Goal: Find contact information: Find contact information

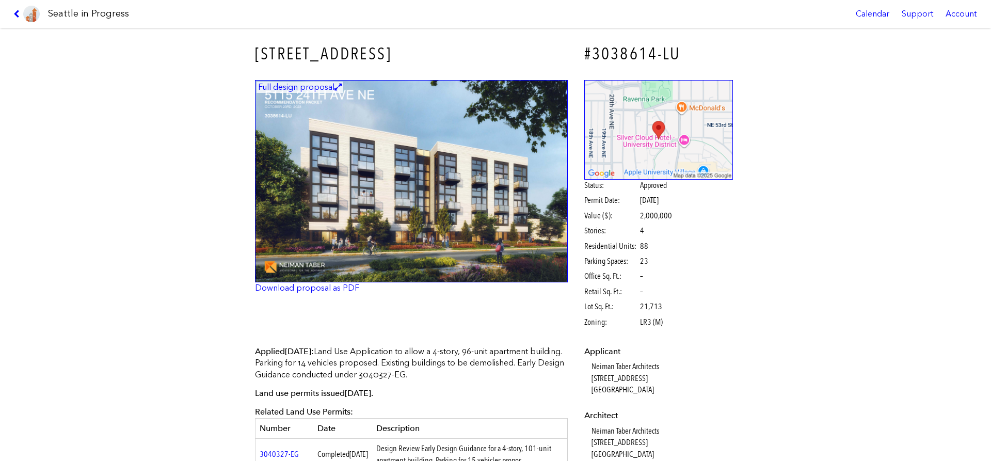
click at [77, 15] on h1 "Seattle in Progress" at bounding box center [88, 13] width 81 height 13
click at [14, 19] on link at bounding box center [26, 14] width 35 height 28
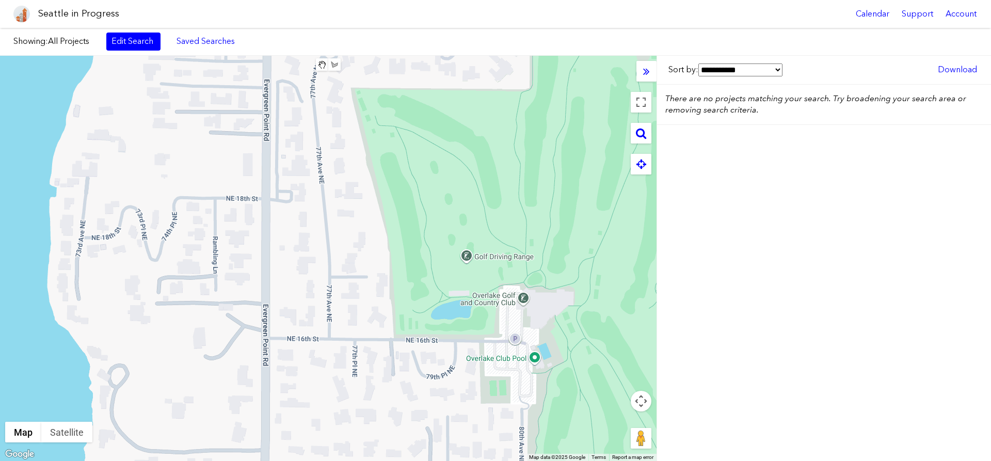
click at [138, 51] on div "Showing: All Projects Edit Search Saved Searches Added to Saved Searches Done C…" at bounding box center [495, 42] width 991 height 28
click at [143, 48] on link "Edit Search" at bounding box center [133, 42] width 54 height 18
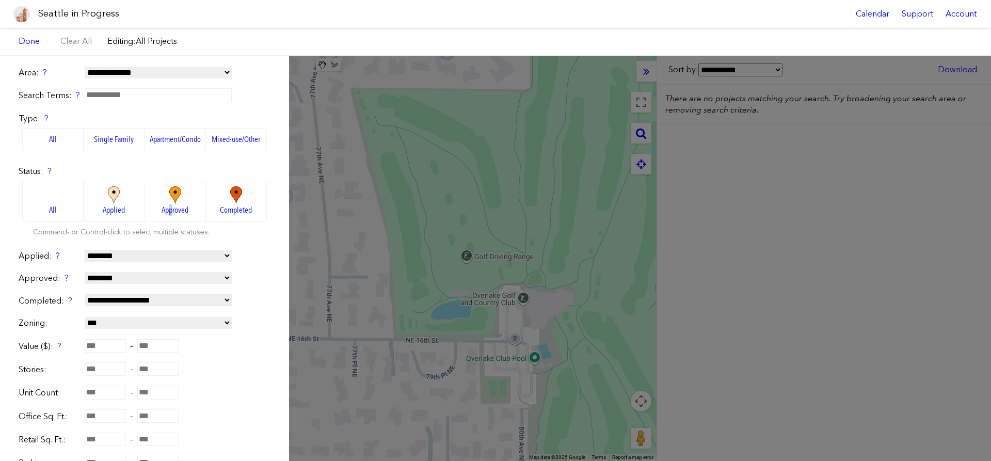
drag, startPoint x: 172, startPoint y: 206, endPoint x: 170, endPoint y: 213, distance: 6.5
click at [170, 209] on span "Approved" at bounding box center [174, 209] width 27 height 11
click at [170, 201] on img at bounding box center [175, 195] width 28 height 18
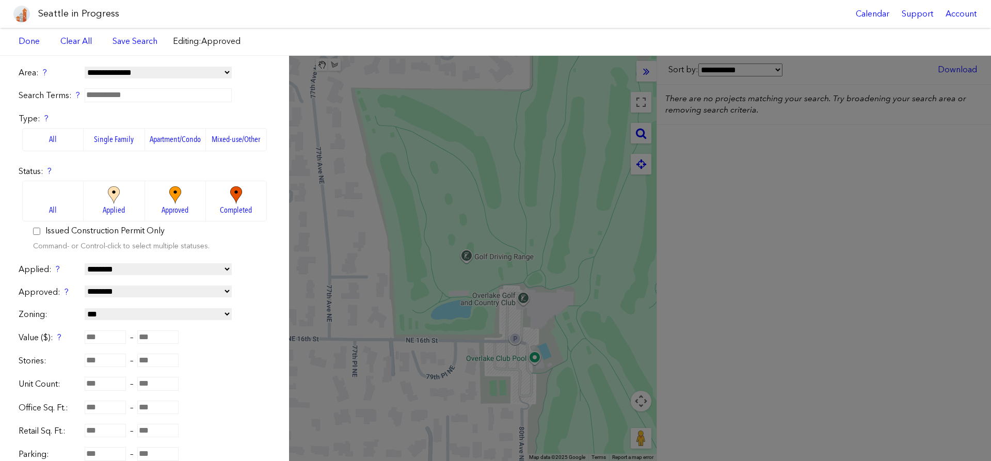
click at [105, 337] on input "number" at bounding box center [105, 336] width 41 height 13
type input "********"
click at [124, 40] on link "Save Search" at bounding box center [134, 41] width 45 height 11
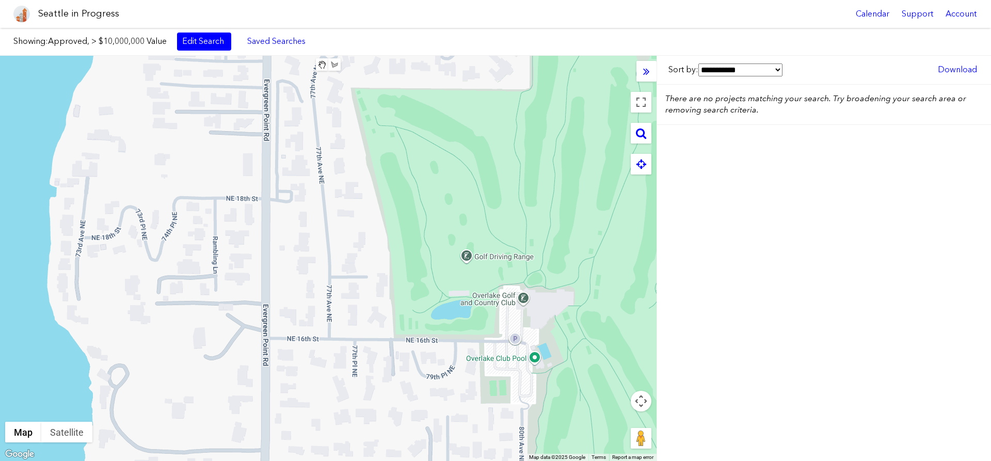
click at [644, 401] on button "Map camera controls" at bounding box center [640, 401] width 21 height 21
click at [620, 423] on button "Zoom out" at bounding box center [615, 426] width 21 height 21
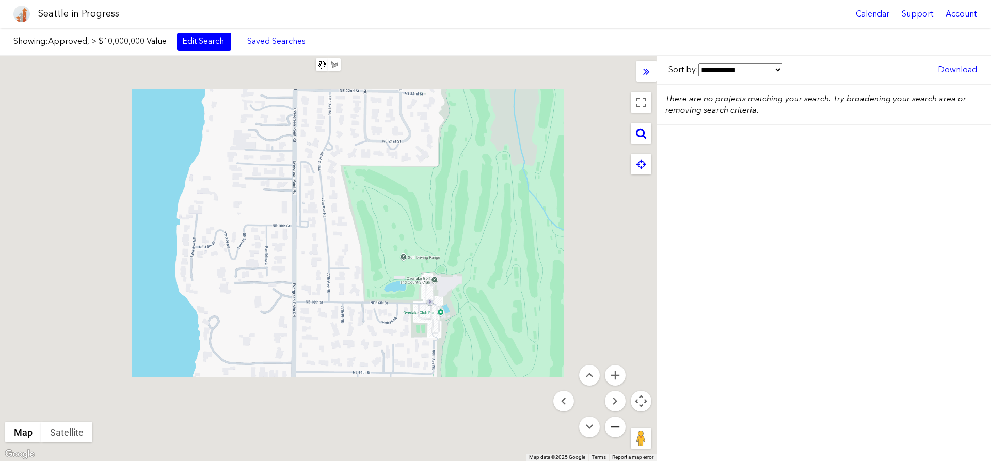
click at [618, 422] on button "Zoom out" at bounding box center [615, 426] width 21 height 21
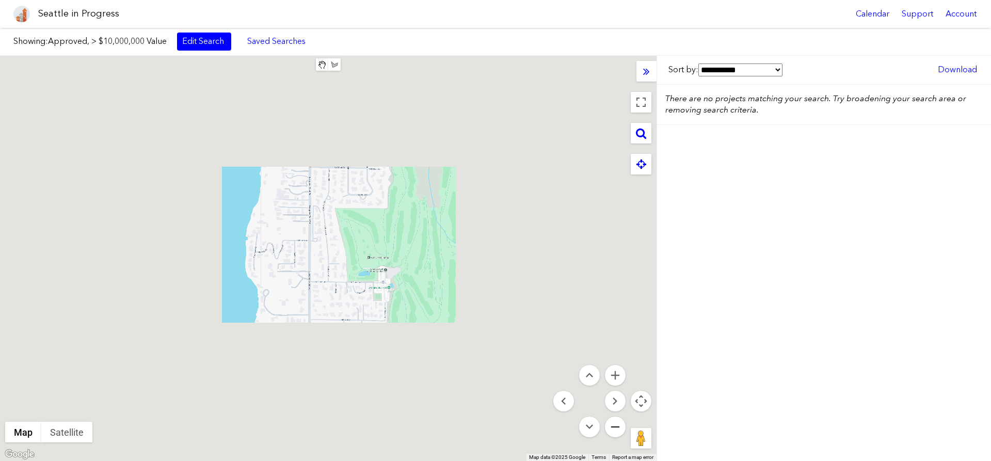
click at [618, 420] on button "Zoom out" at bounding box center [615, 426] width 21 height 21
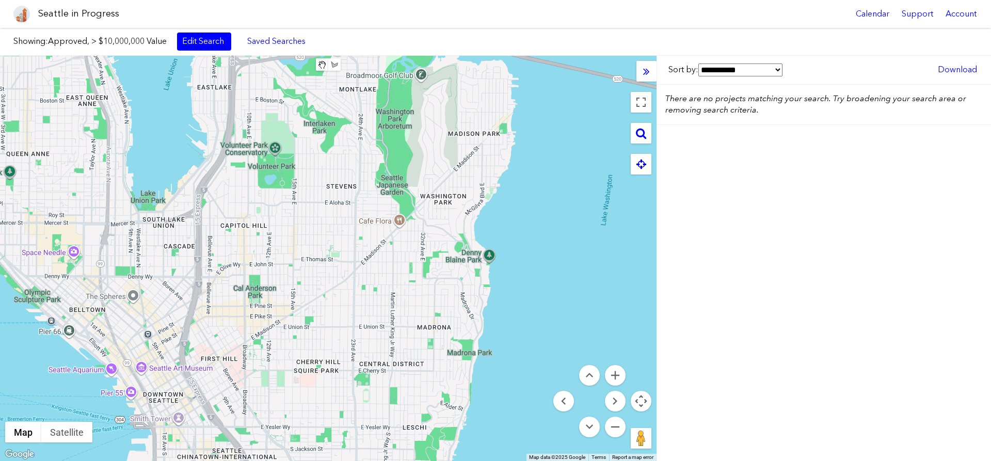
drag, startPoint x: 217, startPoint y: 217, endPoint x: 648, endPoint y: 165, distance: 434.5
click at [644, 165] on div "To navigate, press the arrow keys. Clear Area Save Area Area Name: ****** **** …" at bounding box center [328, 258] width 656 height 405
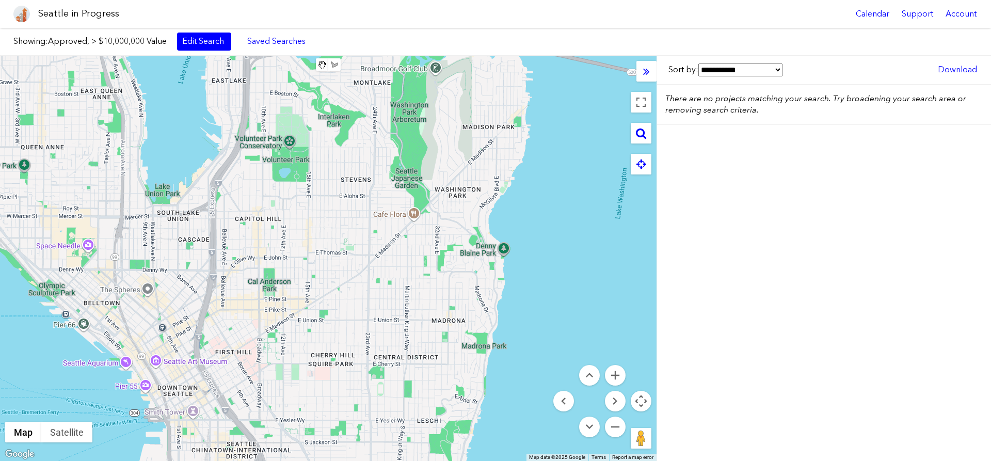
drag, startPoint x: 407, startPoint y: 270, endPoint x: 505, endPoint y: 280, distance: 98.5
click at [499, 277] on div "To navigate, press the arrow keys." at bounding box center [328, 258] width 656 height 405
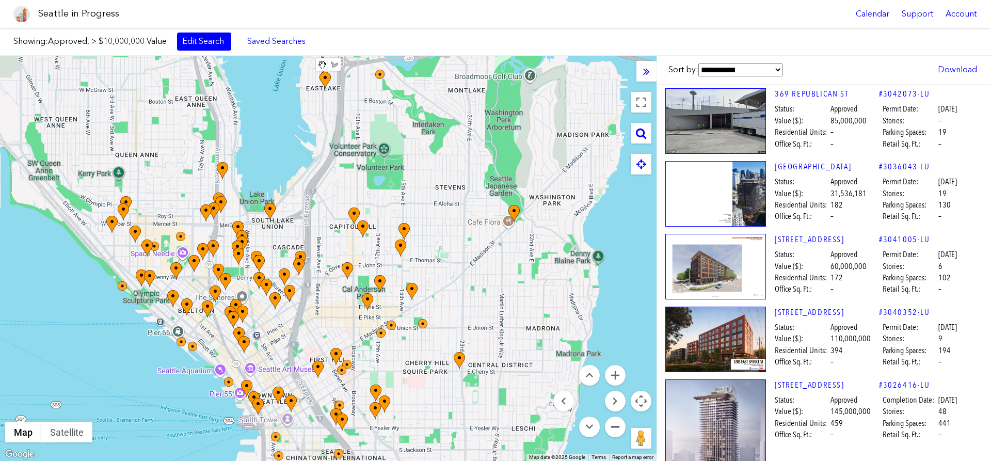
click at [609, 426] on button "Zoom out" at bounding box center [615, 426] width 21 height 21
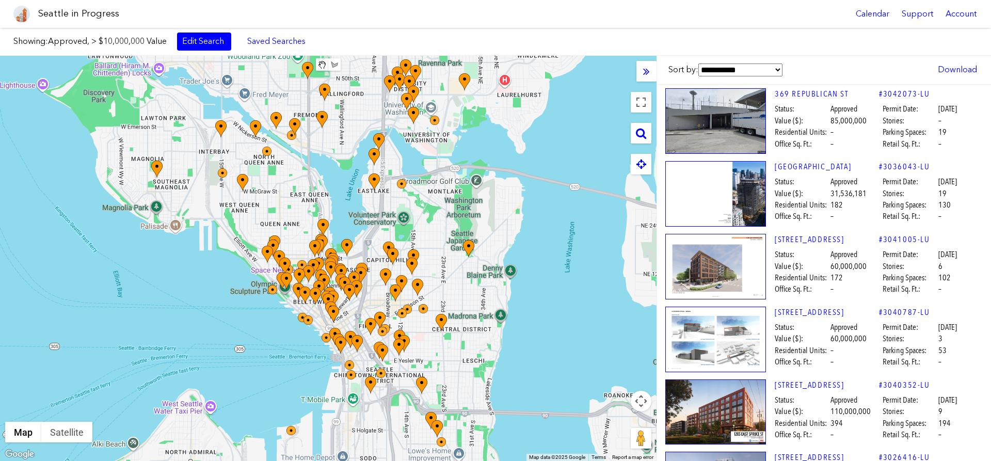
drag, startPoint x: 435, startPoint y: 276, endPoint x: 477, endPoint y: 288, distance: 44.1
click at [477, 288] on div "To navigate, press the arrow keys." at bounding box center [328, 258] width 656 height 405
click at [645, 393] on button "Map camera controls" at bounding box center [640, 401] width 21 height 21
click at [614, 427] on button "Zoom out" at bounding box center [615, 426] width 21 height 21
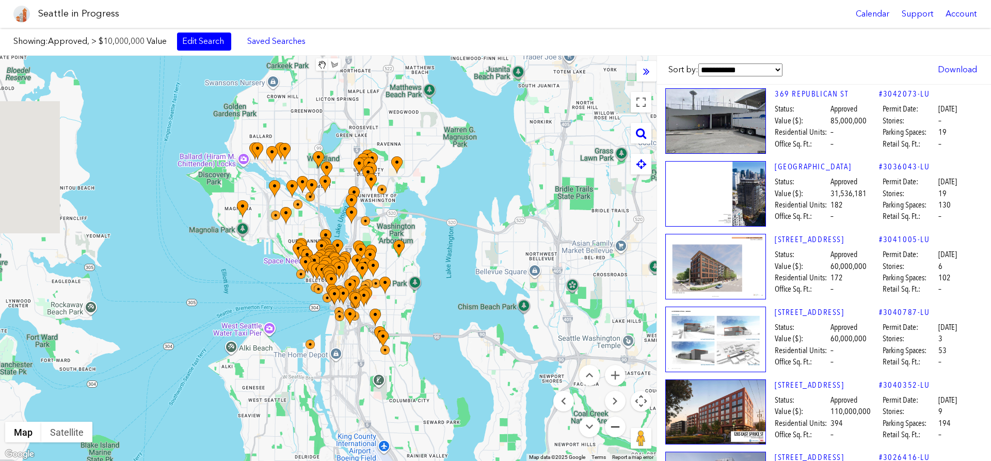
click at [614, 427] on button "Zoom out" at bounding box center [615, 426] width 21 height 21
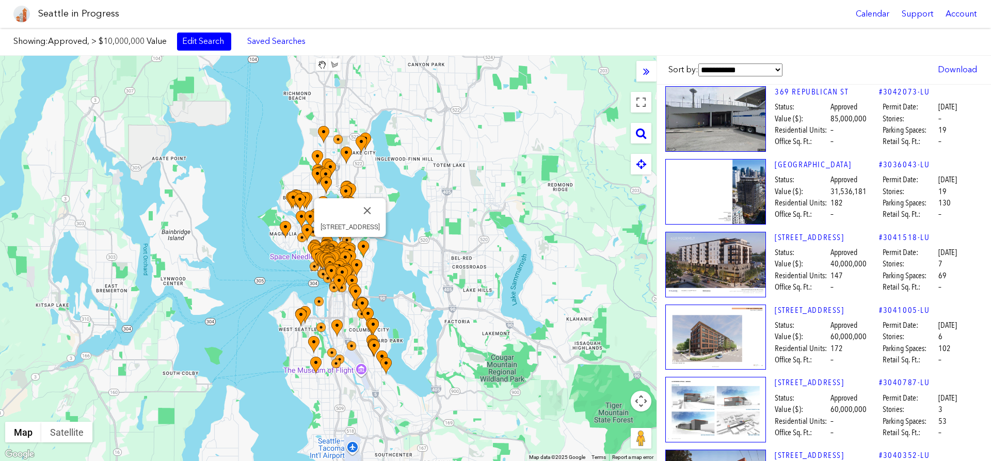
scroll to position [118, 0]
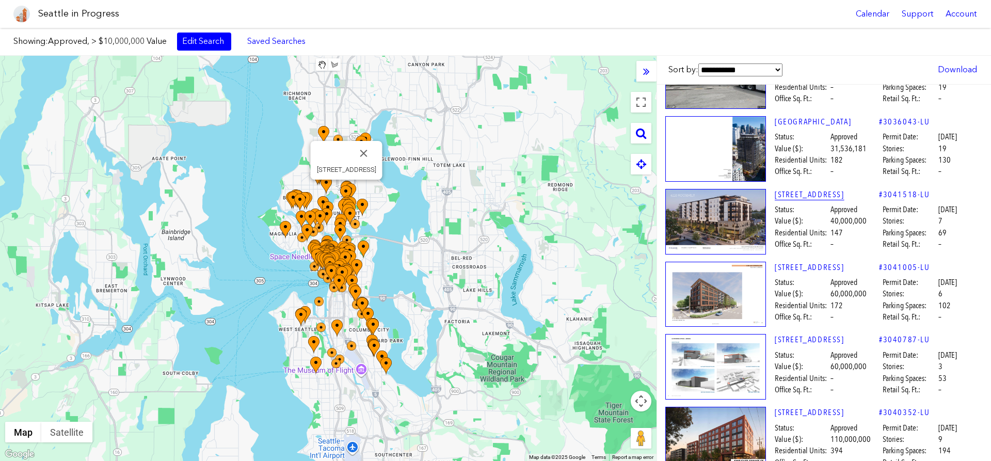
click at [812, 196] on link "[STREET_ADDRESS]" at bounding box center [826, 194] width 104 height 11
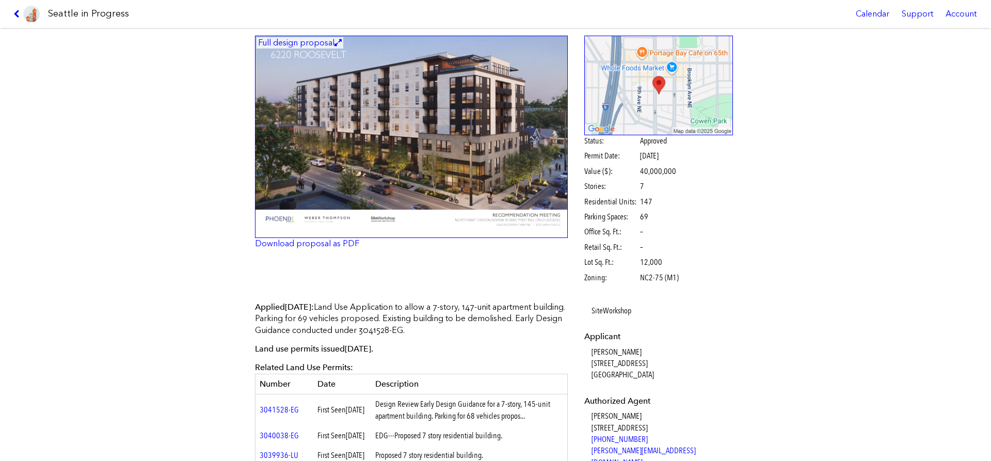
scroll to position [176, 0]
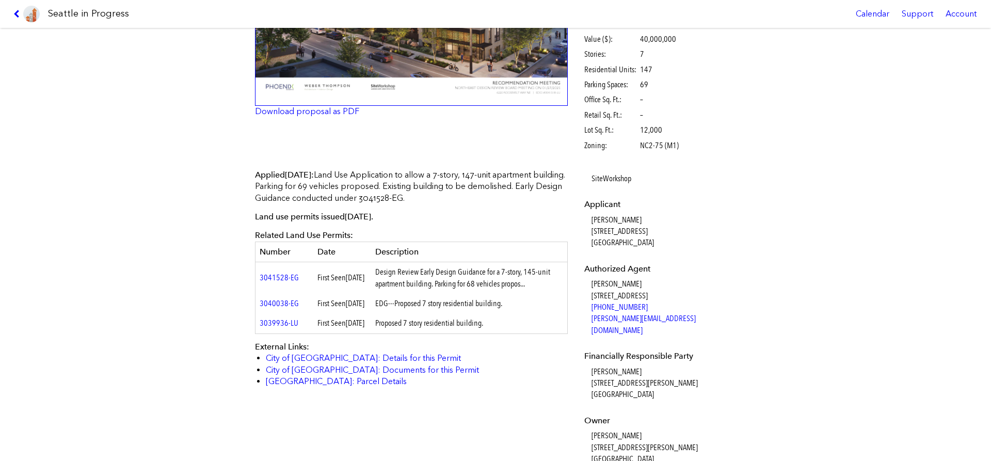
drag, startPoint x: 588, startPoint y: 361, endPoint x: 633, endPoint y: 354, distance: 44.9
click at [633, 354] on dl "SiteWorkshop Applicant [PERSON_NAME] [STREET_ADDRESS] Authorized Agent [PERSON_…" at bounding box center [658, 339] width 149 height 333
copy dd "[PERSON_NAME]"
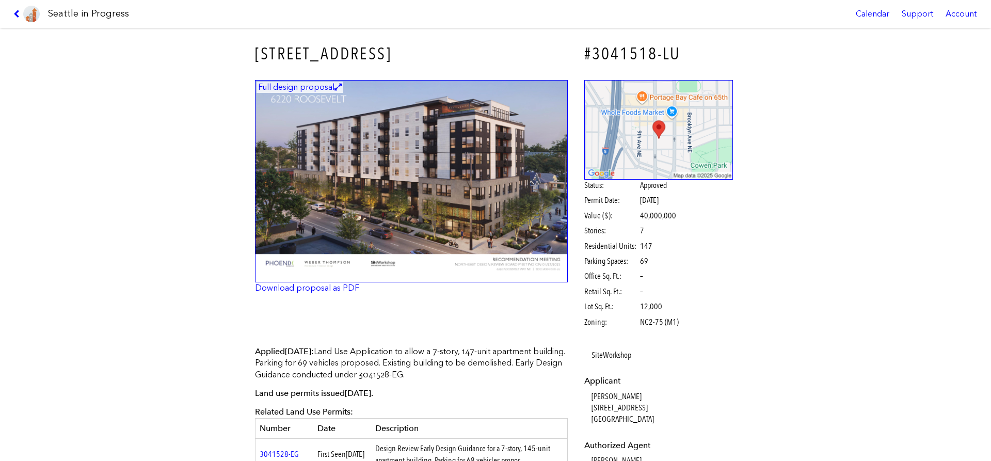
click at [766, 337] on div "[STREET_ADDRESS] #3041518-LU Full design proposal Download proposal as PDF Stat…" at bounding box center [495, 244] width 991 height 433
